Goal: Transaction & Acquisition: Download file/media

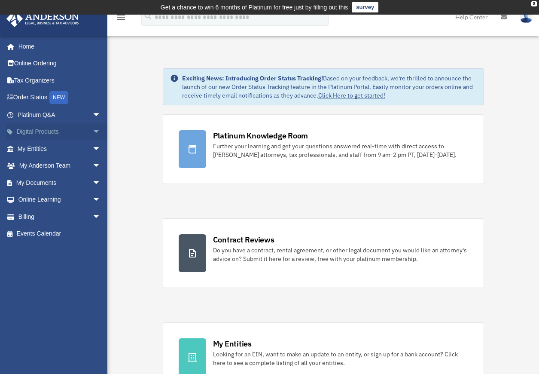
click at [60, 131] on link "Digital Products arrow_drop_down" at bounding box center [60, 131] width 108 height 17
click at [93, 131] on span "arrow_drop_down" at bounding box center [100, 132] width 17 height 18
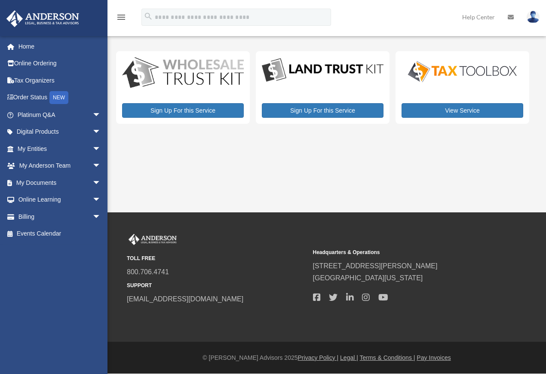
click at [93, 131] on span "arrow_drop_down" at bounding box center [100, 132] width 17 height 18
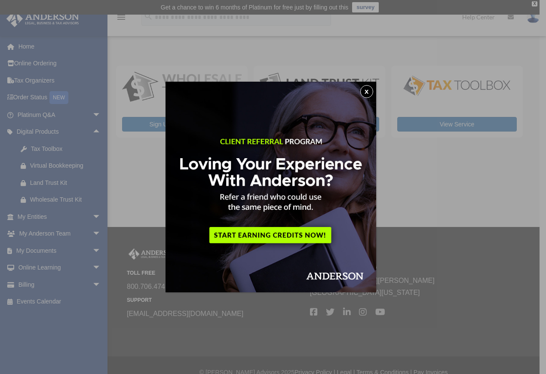
click at [364, 90] on button "x" at bounding box center [366, 91] width 13 height 13
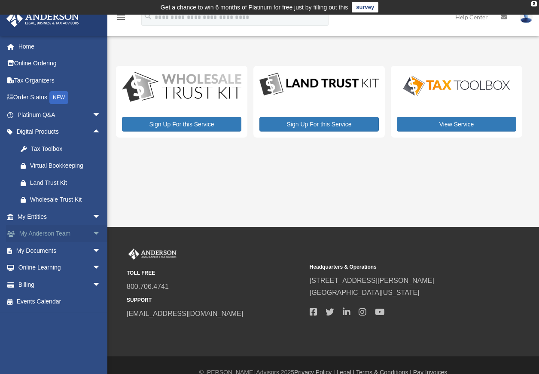
click at [79, 233] on link "My [PERSON_NAME] Team arrow_drop_down" at bounding box center [60, 233] width 108 height 17
click at [92, 233] on span "arrow_drop_down" at bounding box center [100, 234] width 17 height 18
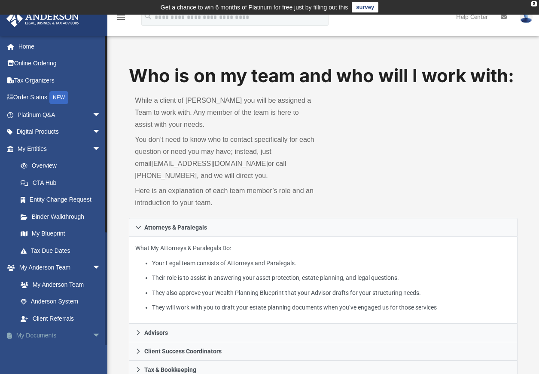
click at [92, 335] on span "arrow_drop_down" at bounding box center [100, 336] width 17 height 18
click at [55, 335] on link "My Documents arrow_drop_up" at bounding box center [60, 335] width 108 height 17
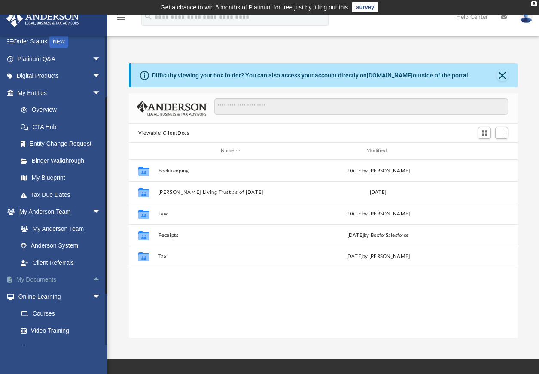
scroll to position [189, 382]
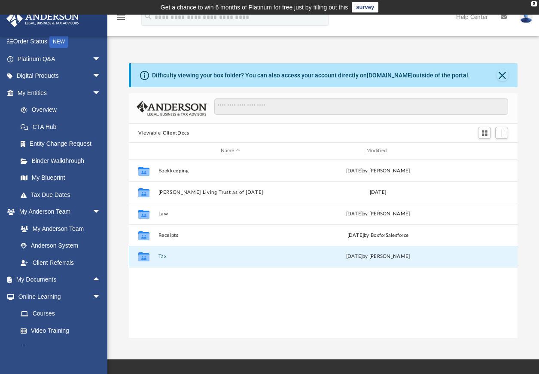
click at [161, 256] on button "Tax" at bounding box center [231, 256] width 144 height 6
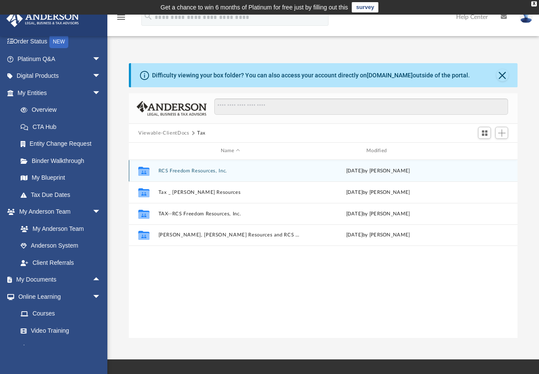
click at [140, 172] on icon "grid" at bounding box center [143, 171] width 11 height 7
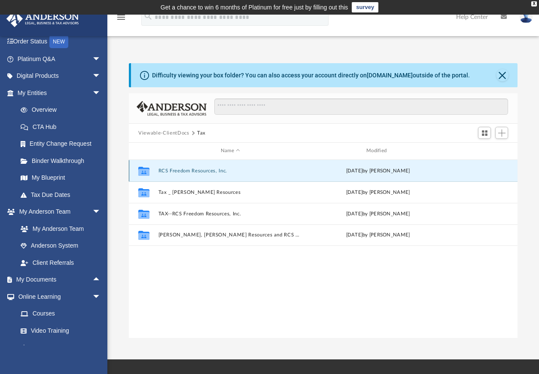
click at [171, 171] on button "RCS Freedom Resources, Inc." at bounding box center [231, 171] width 144 height 6
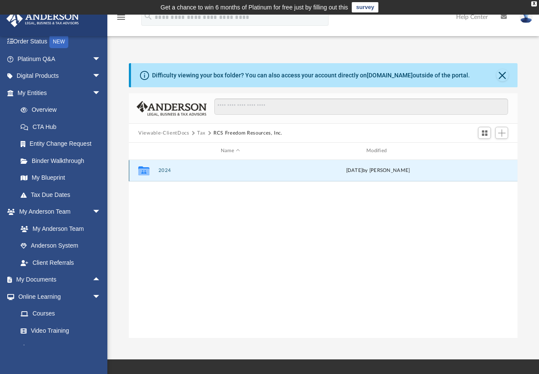
click at [162, 171] on button "2024" at bounding box center [231, 171] width 144 height 6
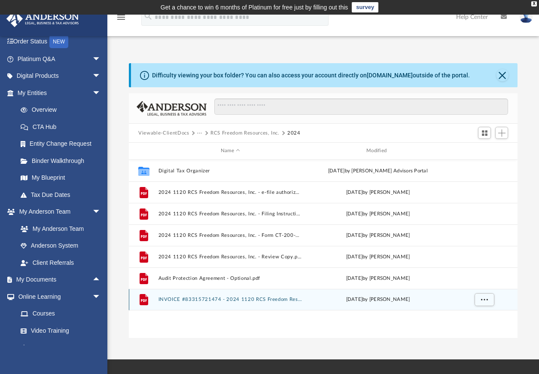
click at [180, 299] on button "INVOICE #83315721474 - 2024 1120 RCS Freedom Resources, Inc..pdf" at bounding box center [231, 299] width 144 height 6
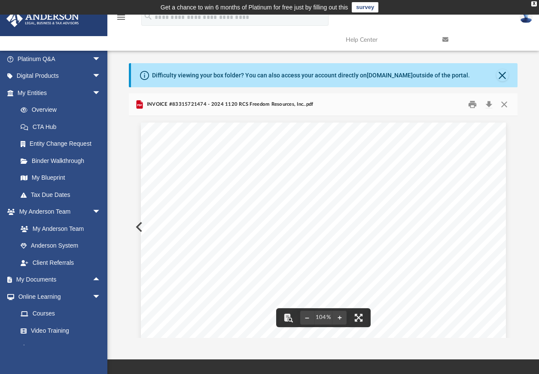
click at [141, 230] on div "Item Type Description Amount Service [PID-662] RCS Freedom Resources, Inc.: Tax…" at bounding box center [323, 358] width 365 height 473
click at [137, 226] on button "Preview" at bounding box center [138, 227] width 19 height 24
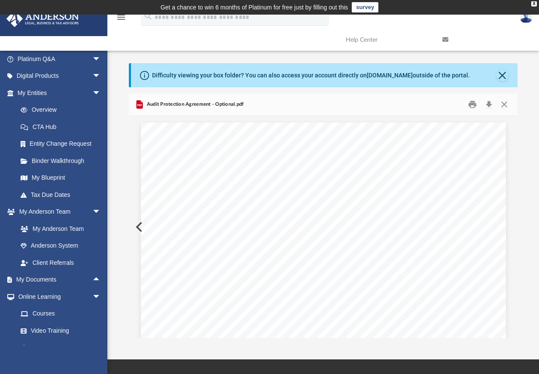
click at [137, 226] on button "Preview" at bounding box center [138, 227] width 19 height 24
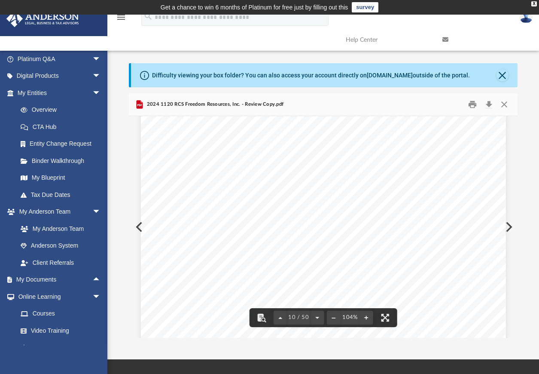
scroll to position [4147, 0]
click at [490, 104] on button "Download" at bounding box center [488, 104] width 15 height 13
